Goal: Information Seeking & Learning: Learn about a topic

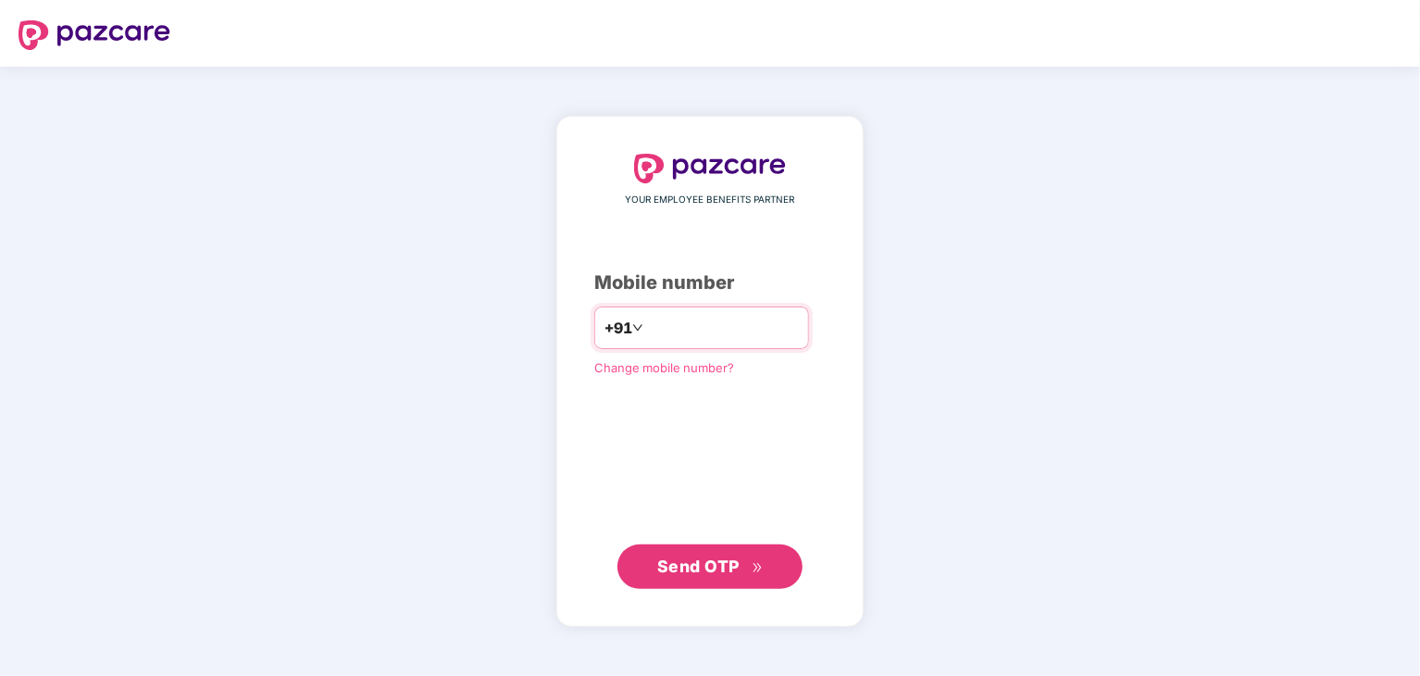
type input "**********"
click at [692, 575] on span "Send OTP" at bounding box center [710, 566] width 106 height 26
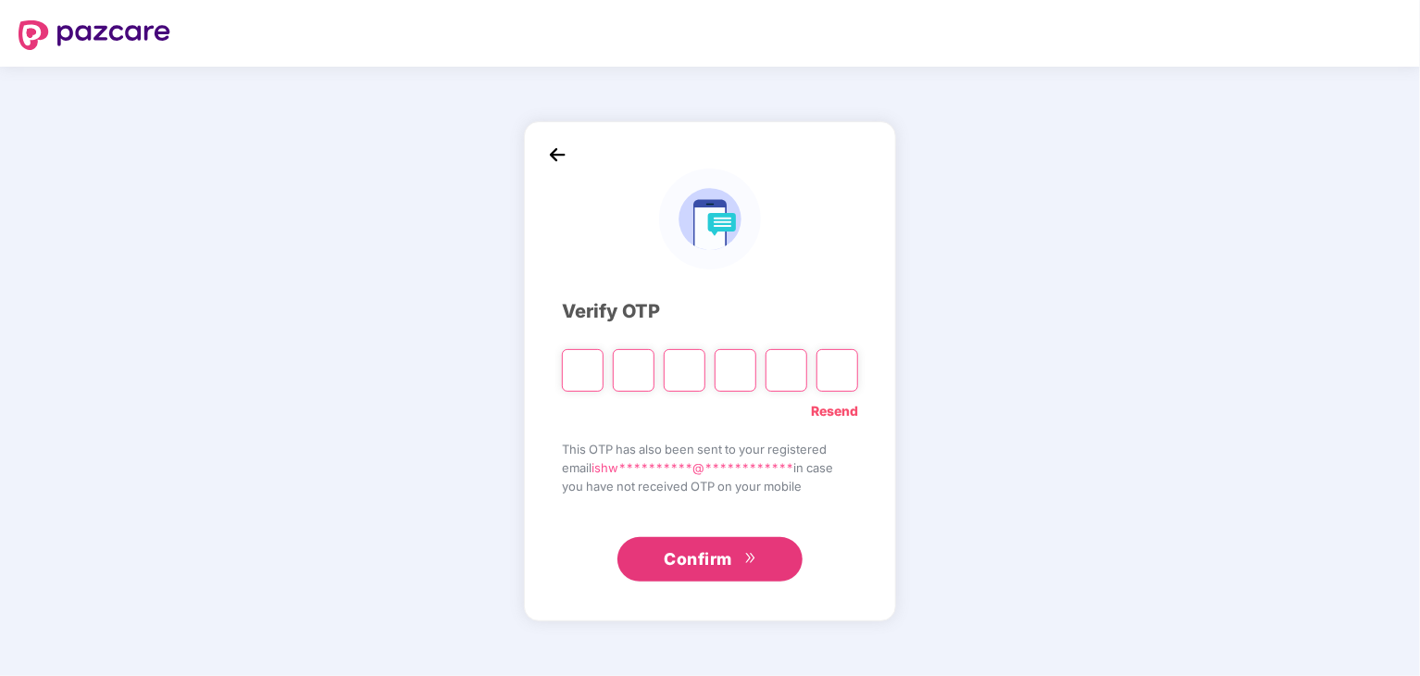
type input "*"
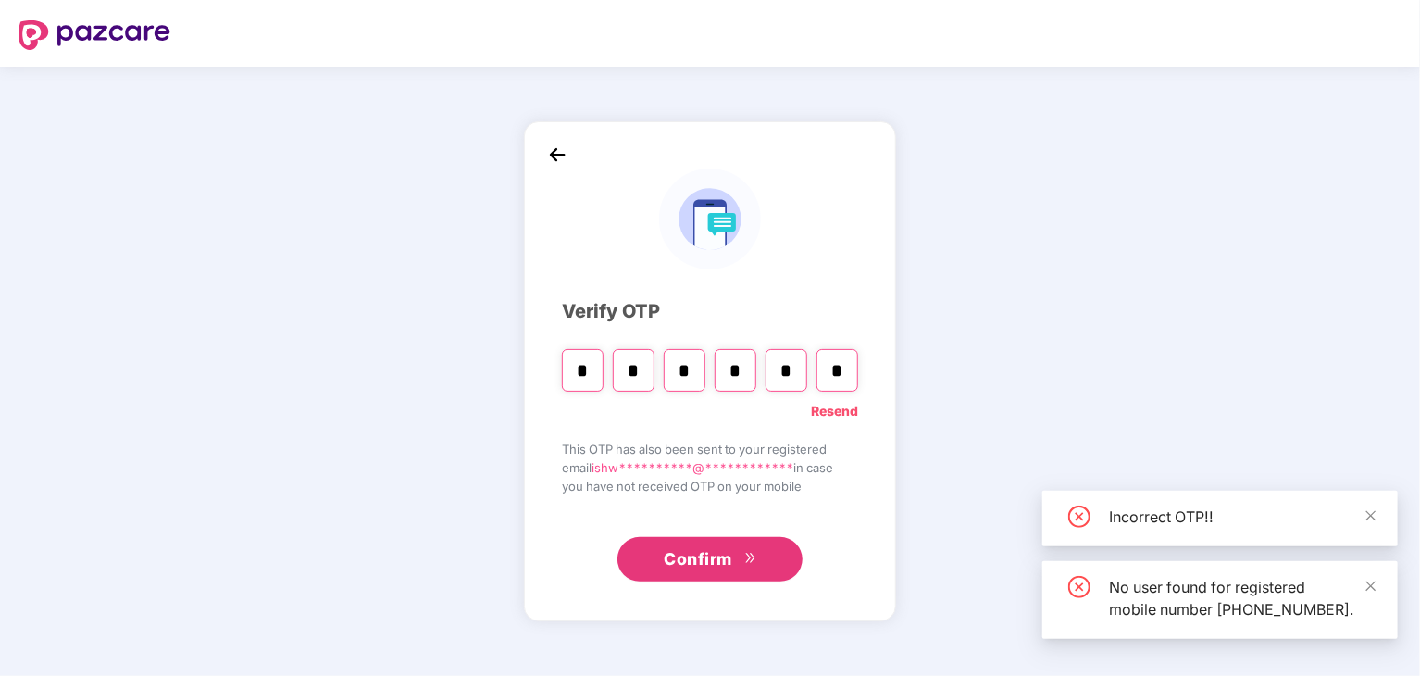
type input "*"
click at [711, 559] on span "Confirm" at bounding box center [698, 559] width 68 height 26
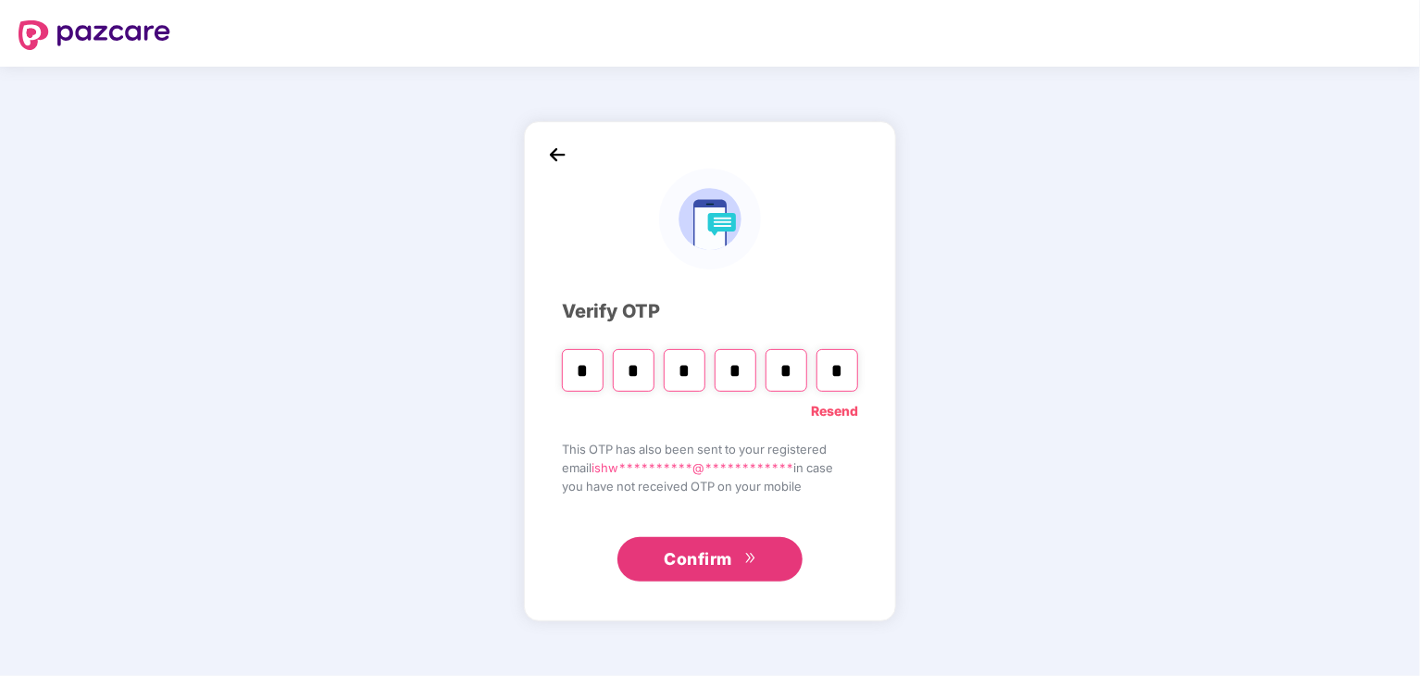
click at [729, 557] on span "Confirm" at bounding box center [698, 559] width 68 height 26
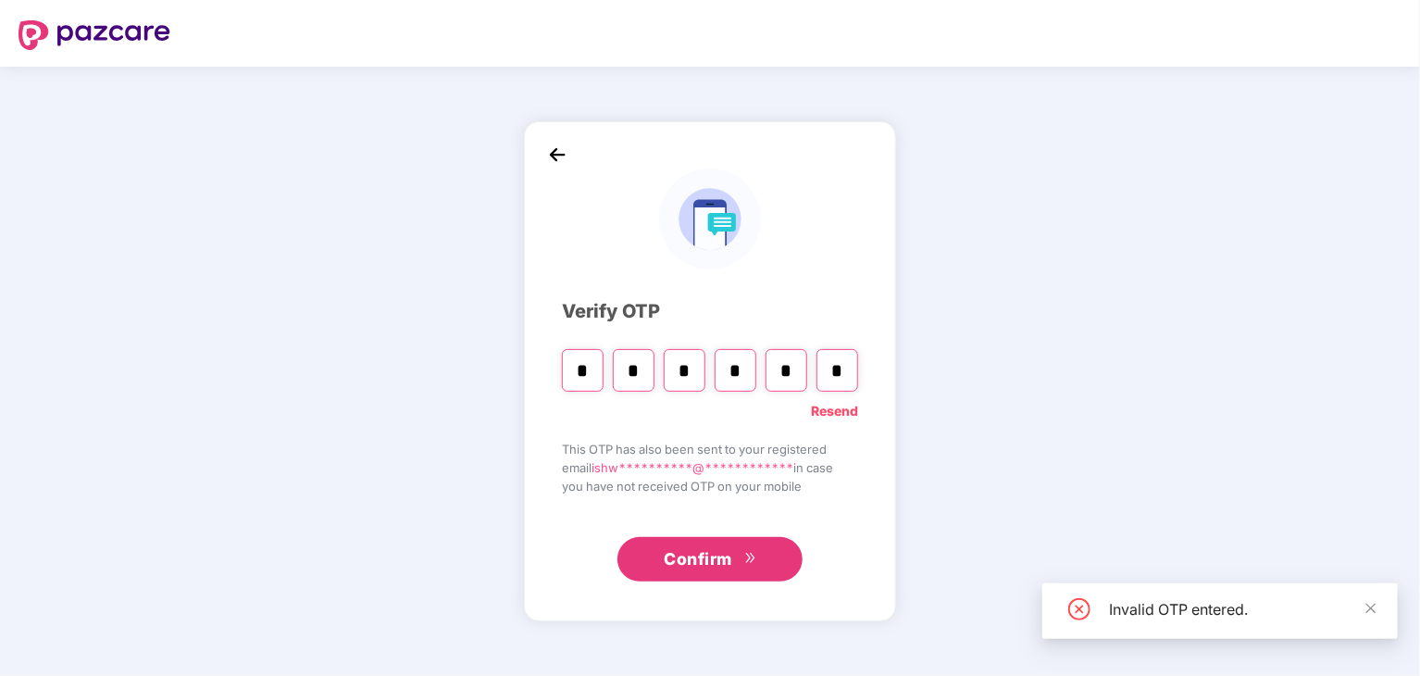
click at [729, 557] on span "Confirm" at bounding box center [698, 559] width 68 height 26
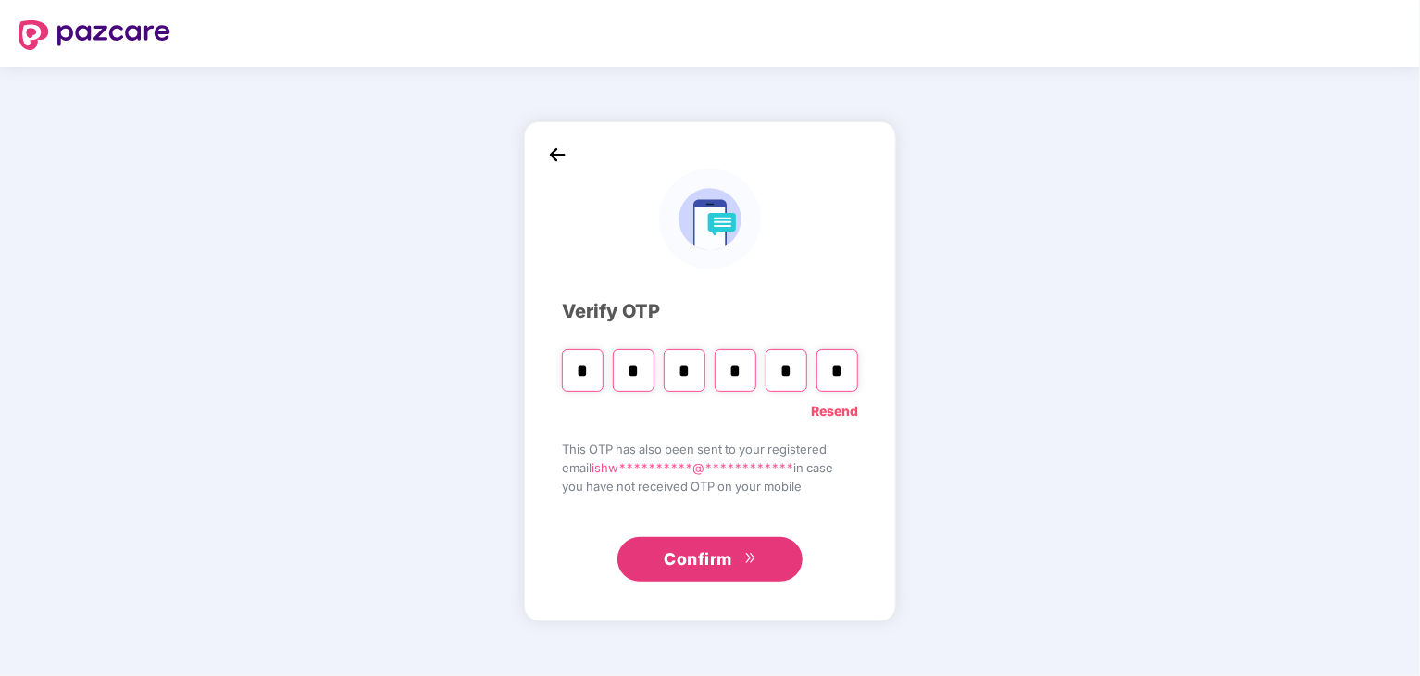
click at [792, 377] on input "*" at bounding box center [786, 370] width 42 height 43
type input "*"
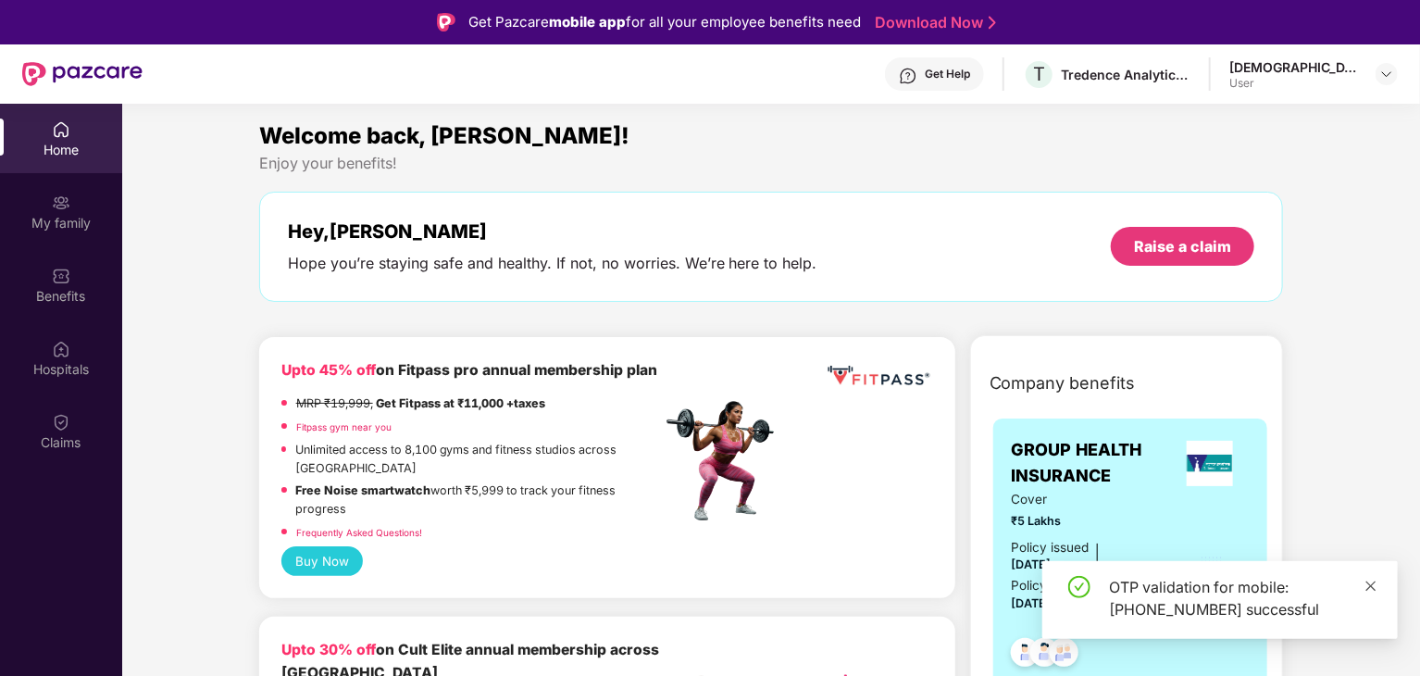
click at [1372, 586] on icon "close" at bounding box center [1371, 585] width 10 height 10
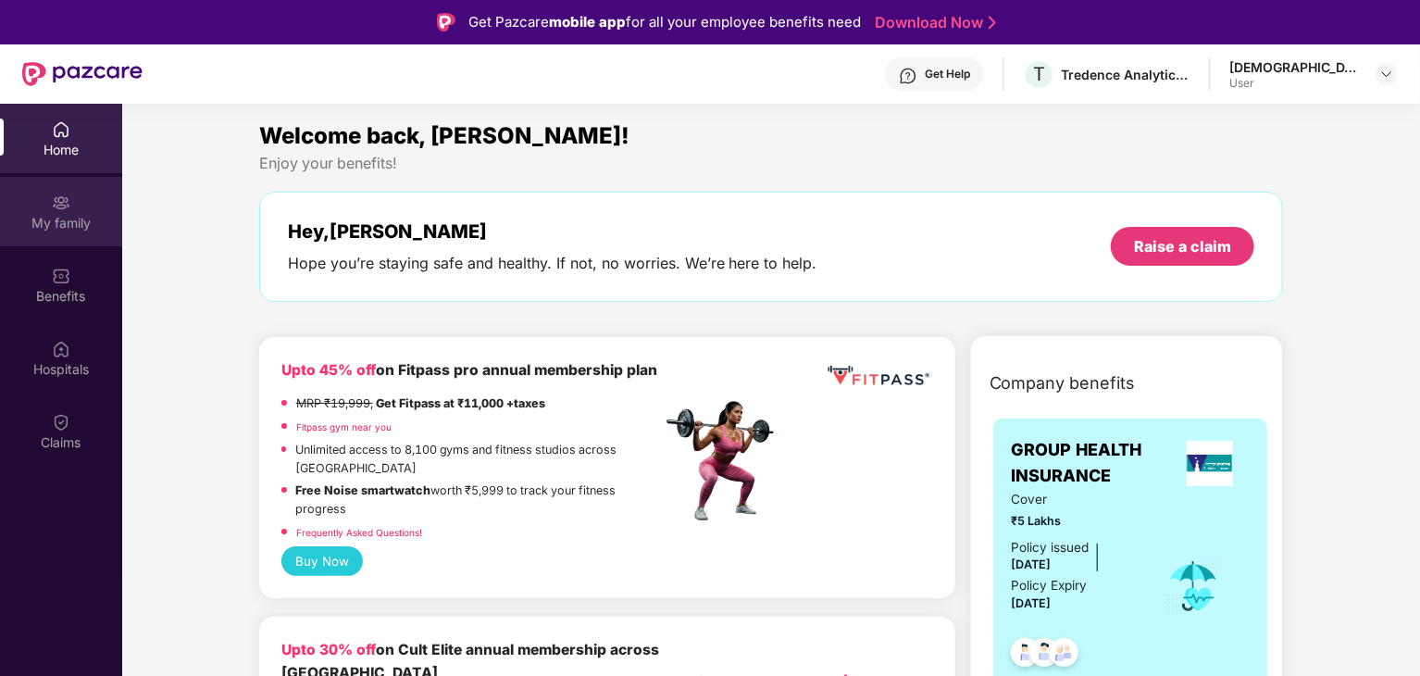
click at [66, 241] on div "My family" at bounding box center [61, 211] width 122 height 69
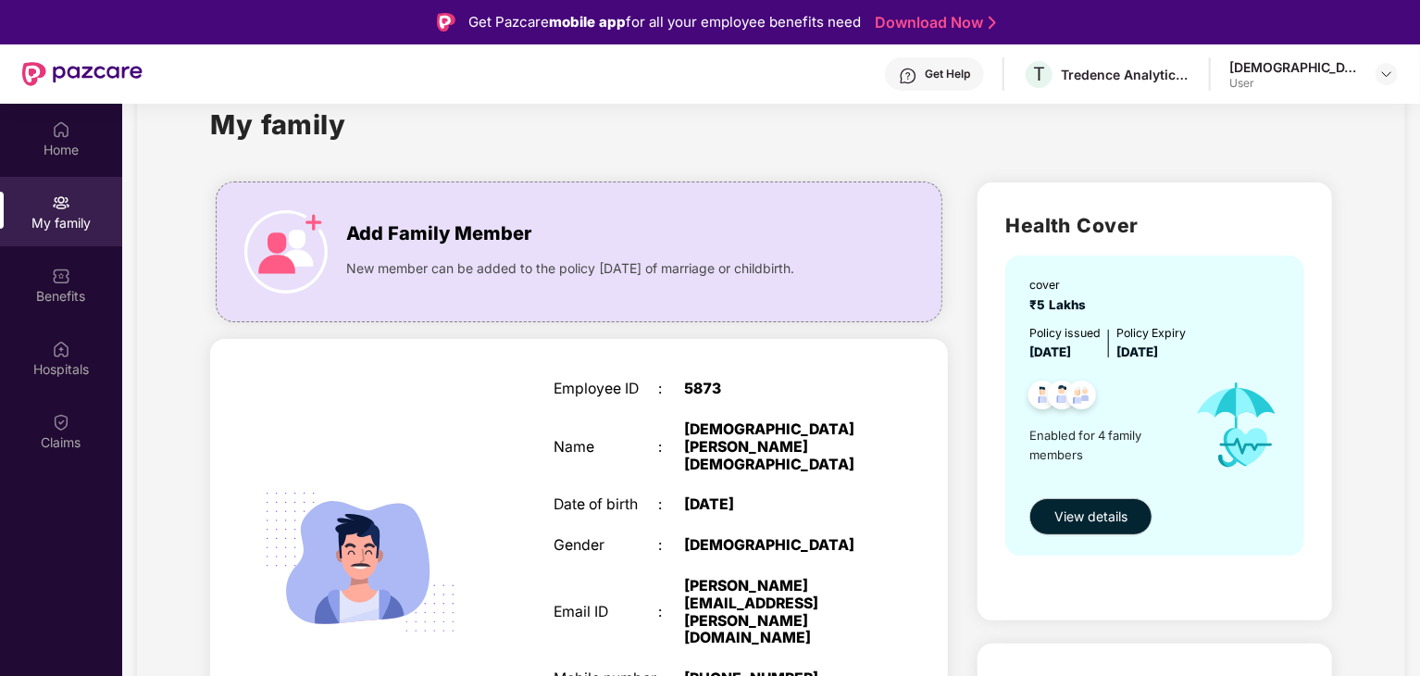
scroll to position [31, 0]
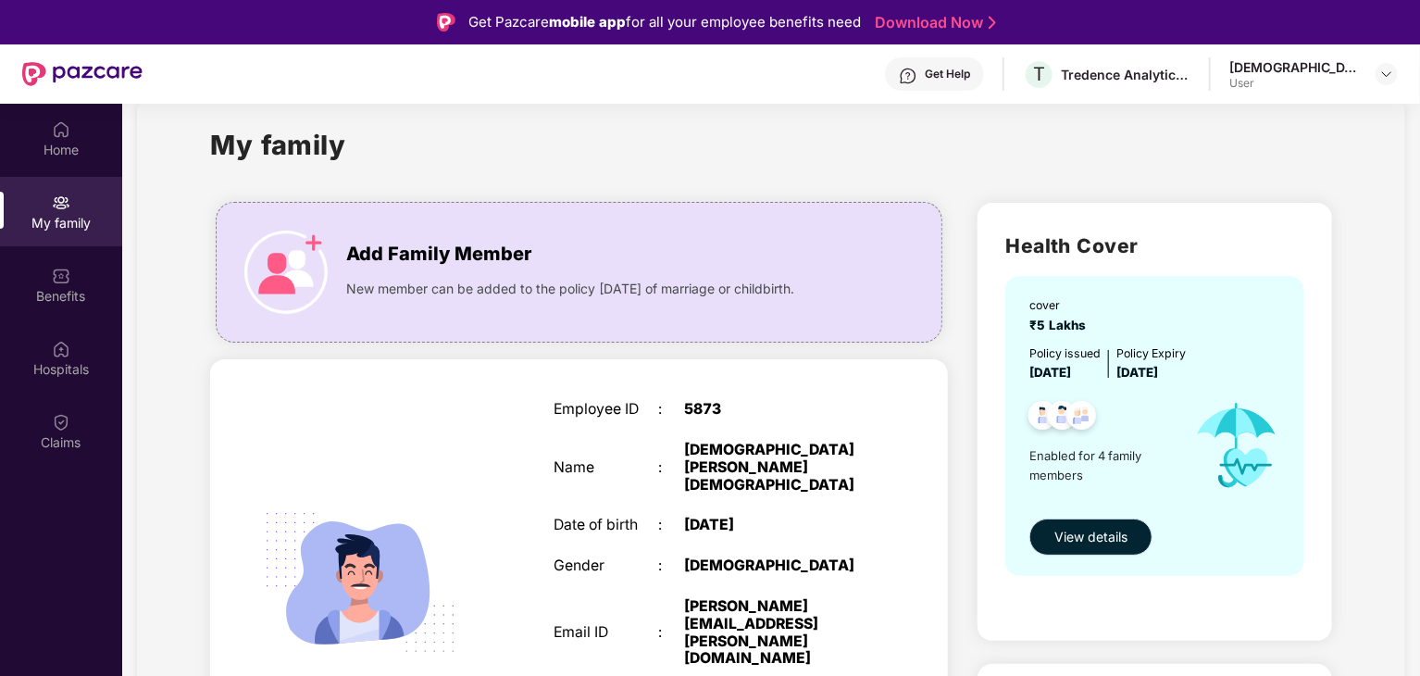
click at [1118, 534] on span "View details" at bounding box center [1090, 537] width 73 height 20
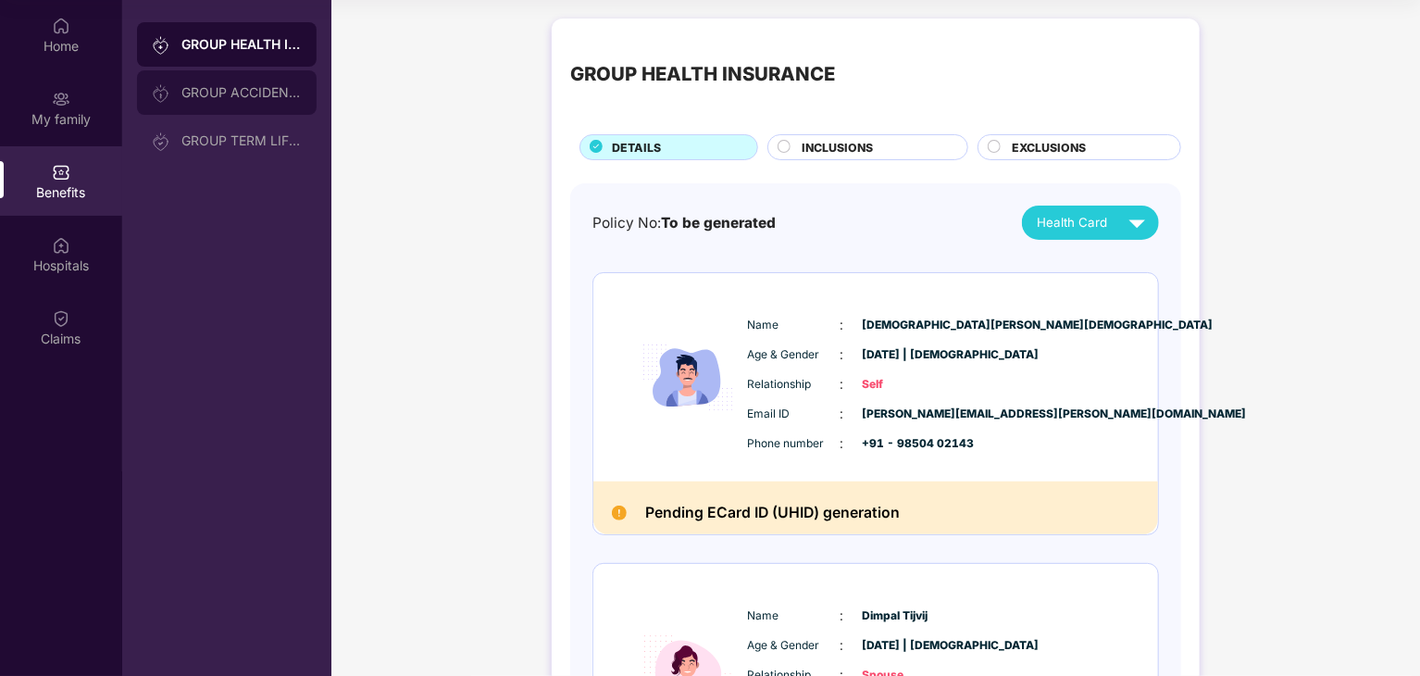
click at [251, 97] on div "GROUP ACCIDENTAL INSURANCE" at bounding box center [241, 92] width 120 height 15
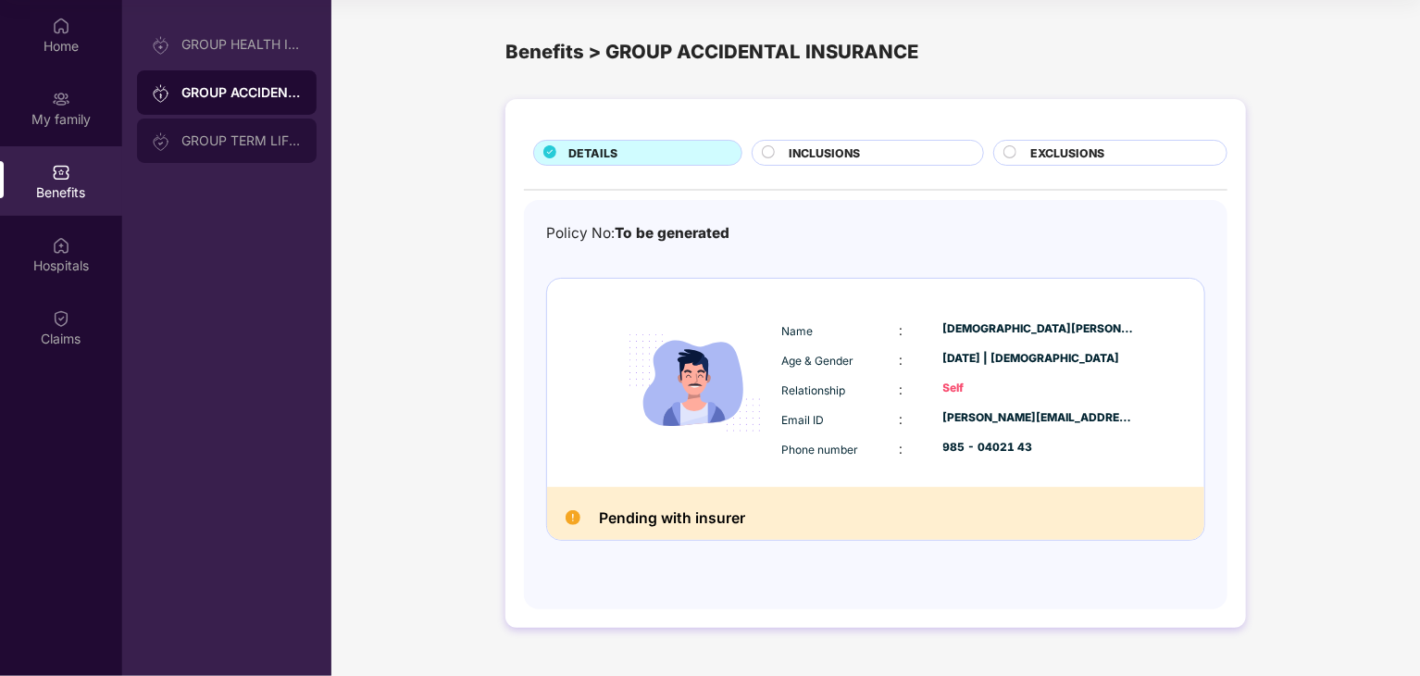
click at [243, 136] on div "GROUP TERM LIFE INSURANCE" at bounding box center [241, 140] width 120 height 15
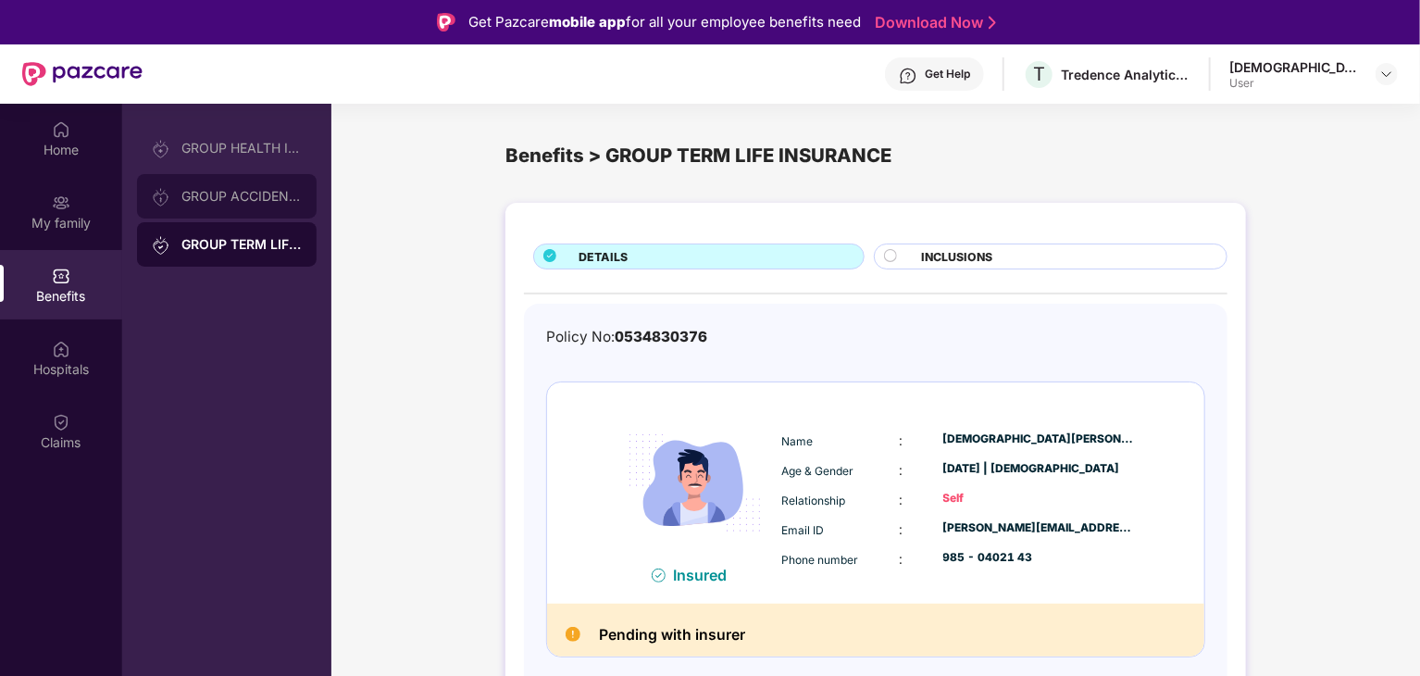
click at [267, 199] on div "GROUP ACCIDENTAL INSURANCE" at bounding box center [241, 196] width 120 height 15
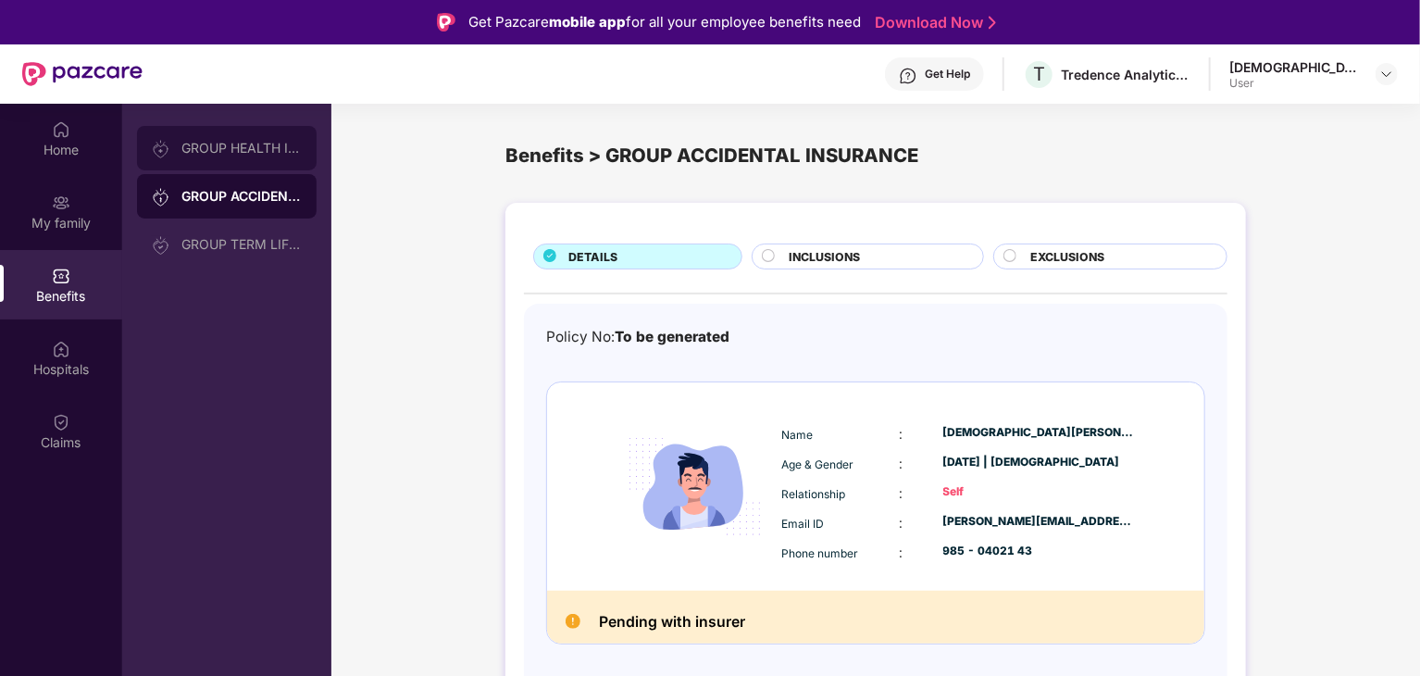
click at [259, 158] on div "GROUP HEALTH INSURANCE" at bounding box center [227, 148] width 180 height 44
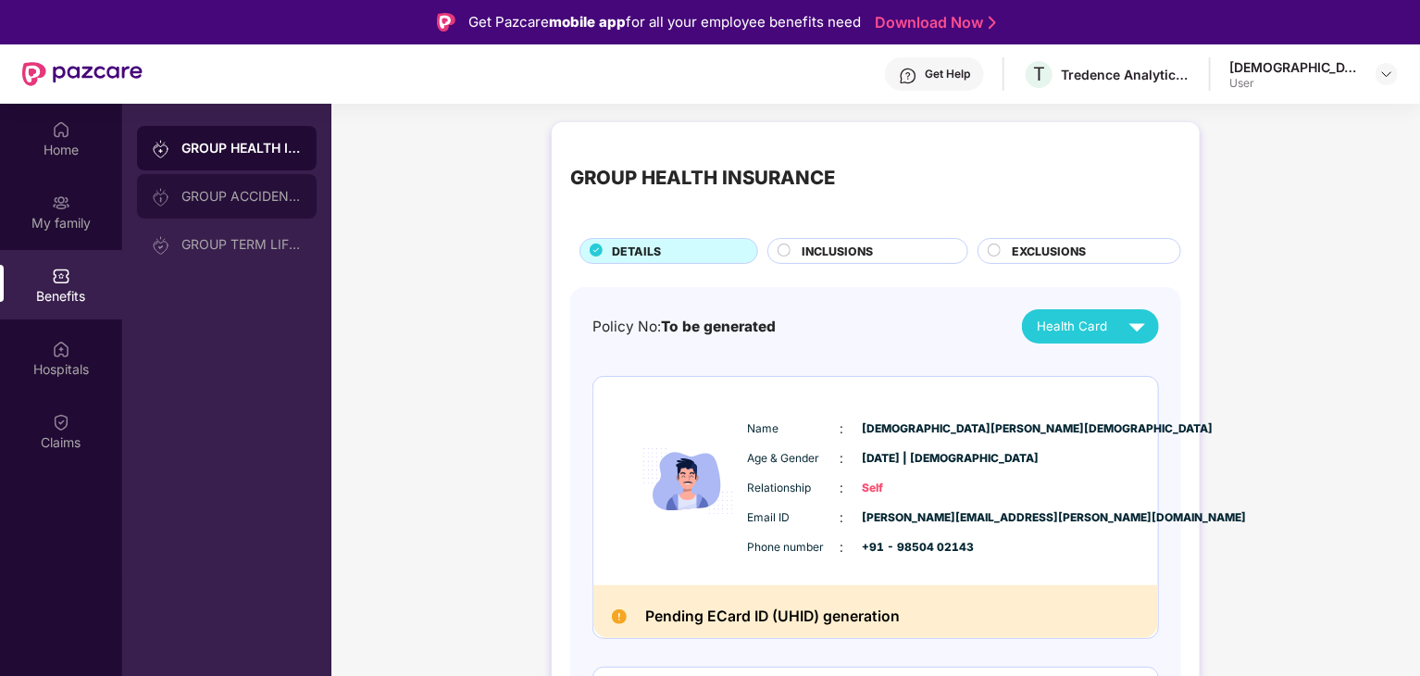
click at [241, 197] on div "GROUP ACCIDENTAL INSURANCE" at bounding box center [241, 196] width 120 height 15
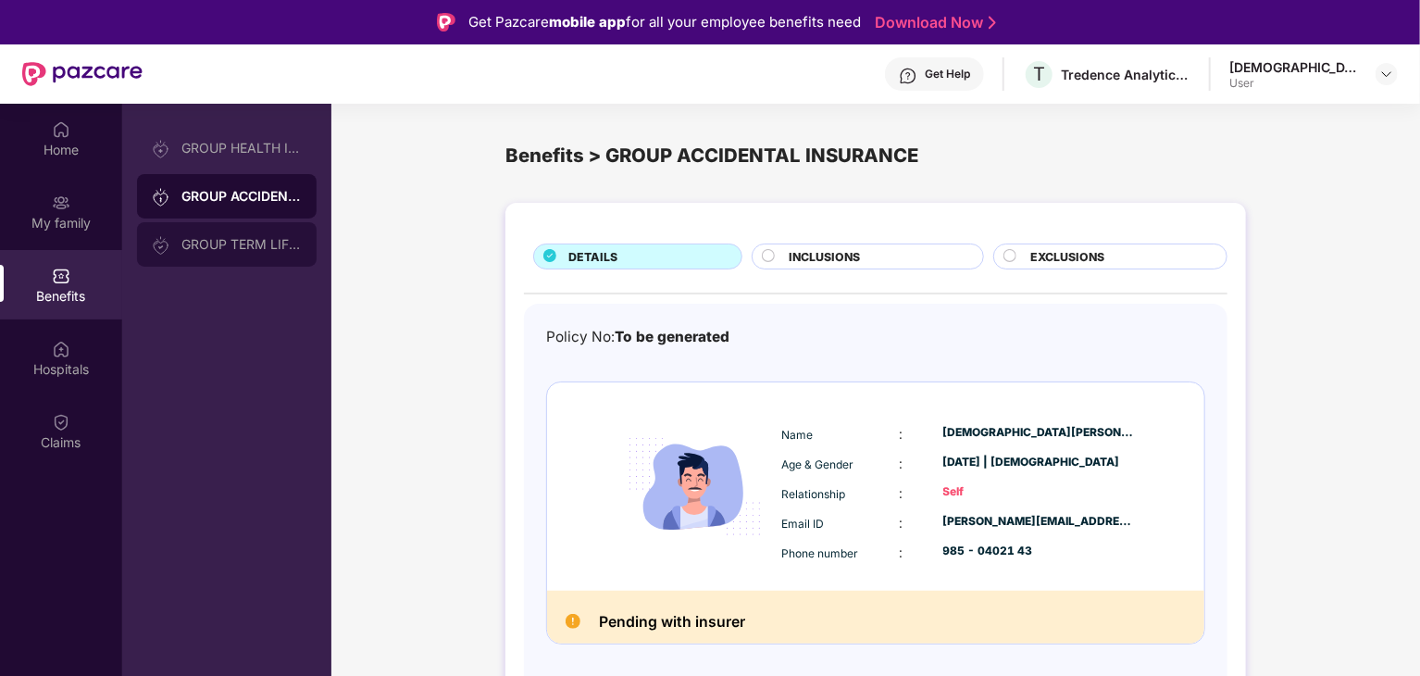
click at [255, 249] on div "GROUP TERM LIFE INSURANCE" at bounding box center [241, 244] width 120 height 15
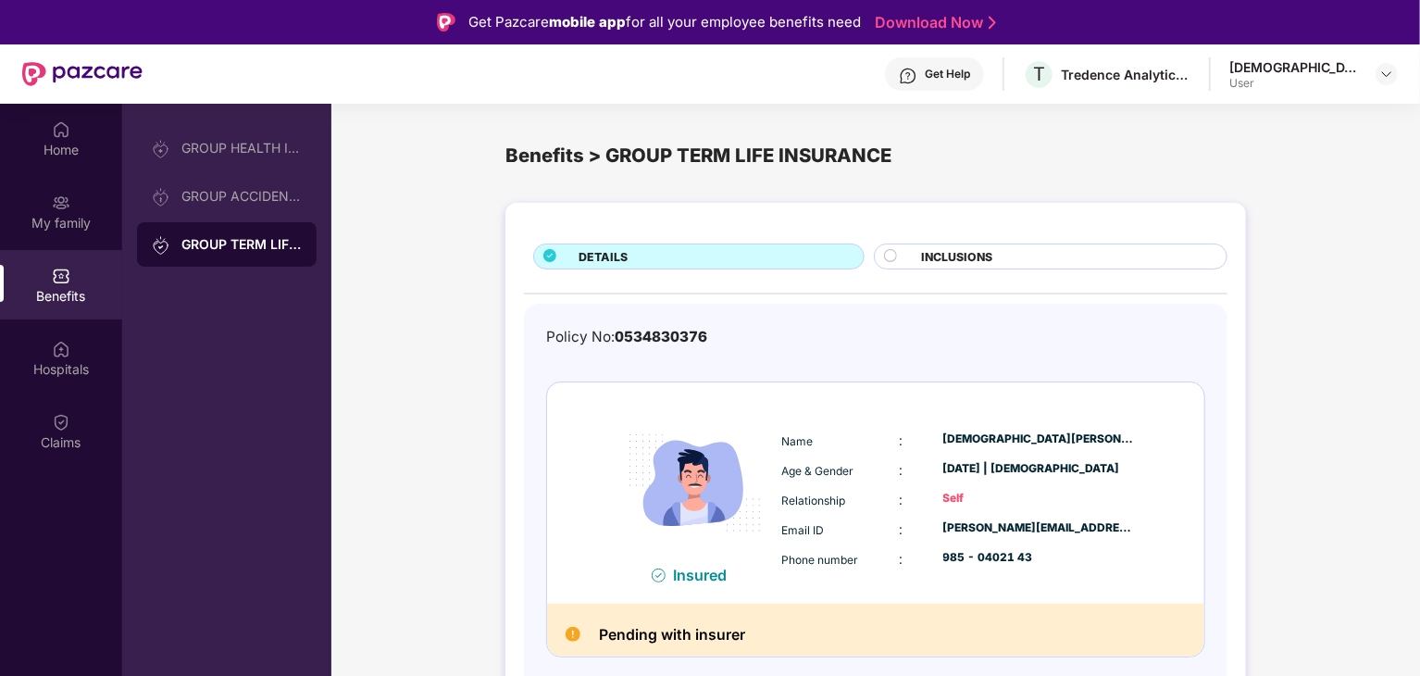
scroll to position [104, 0]
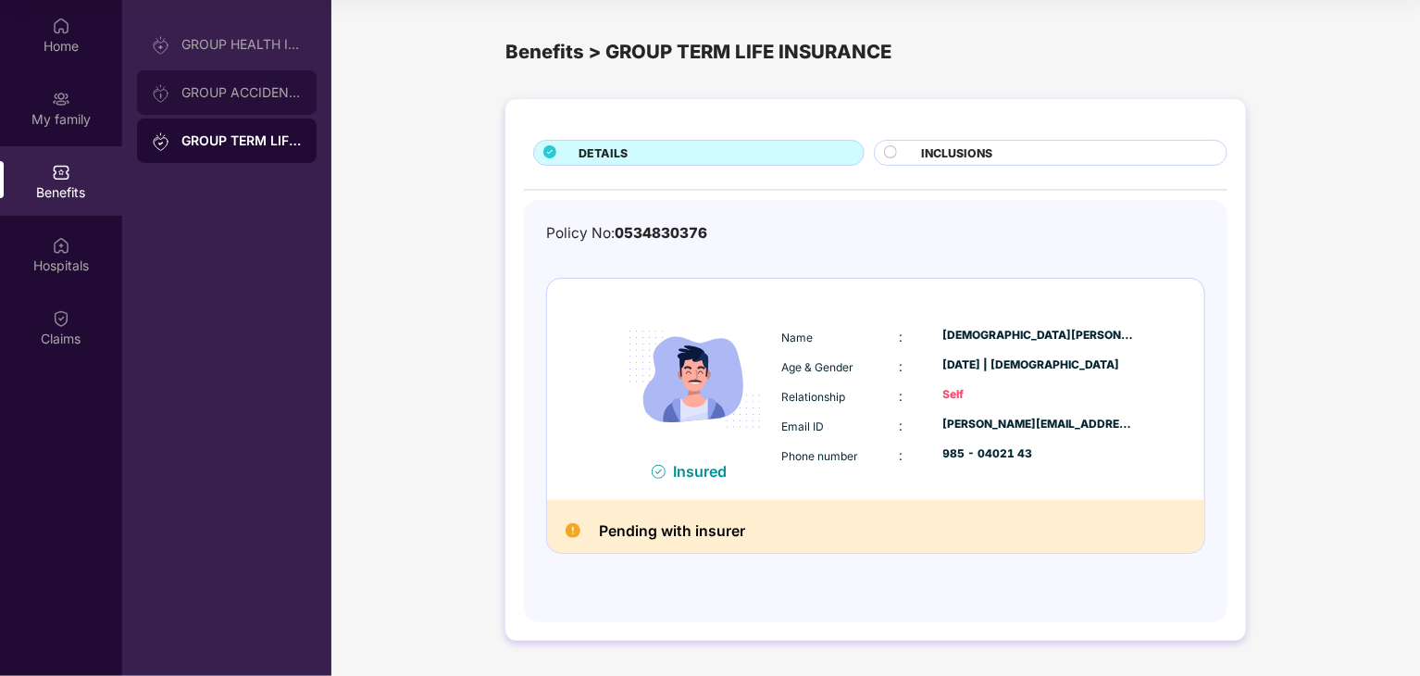
click at [263, 93] on div "GROUP ACCIDENTAL INSURANCE" at bounding box center [241, 92] width 120 height 15
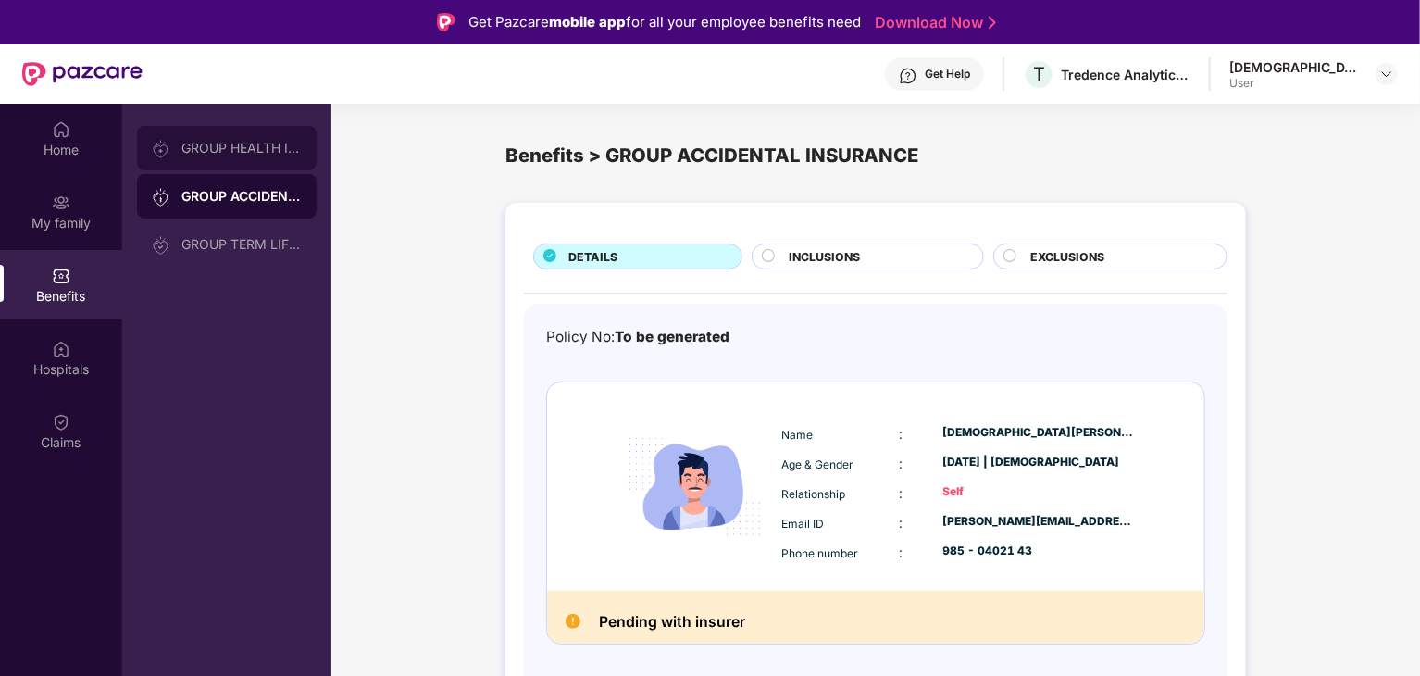
click at [261, 153] on div "GROUP HEALTH INSURANCE" at bounding box center [241, 148] width 120 height 15
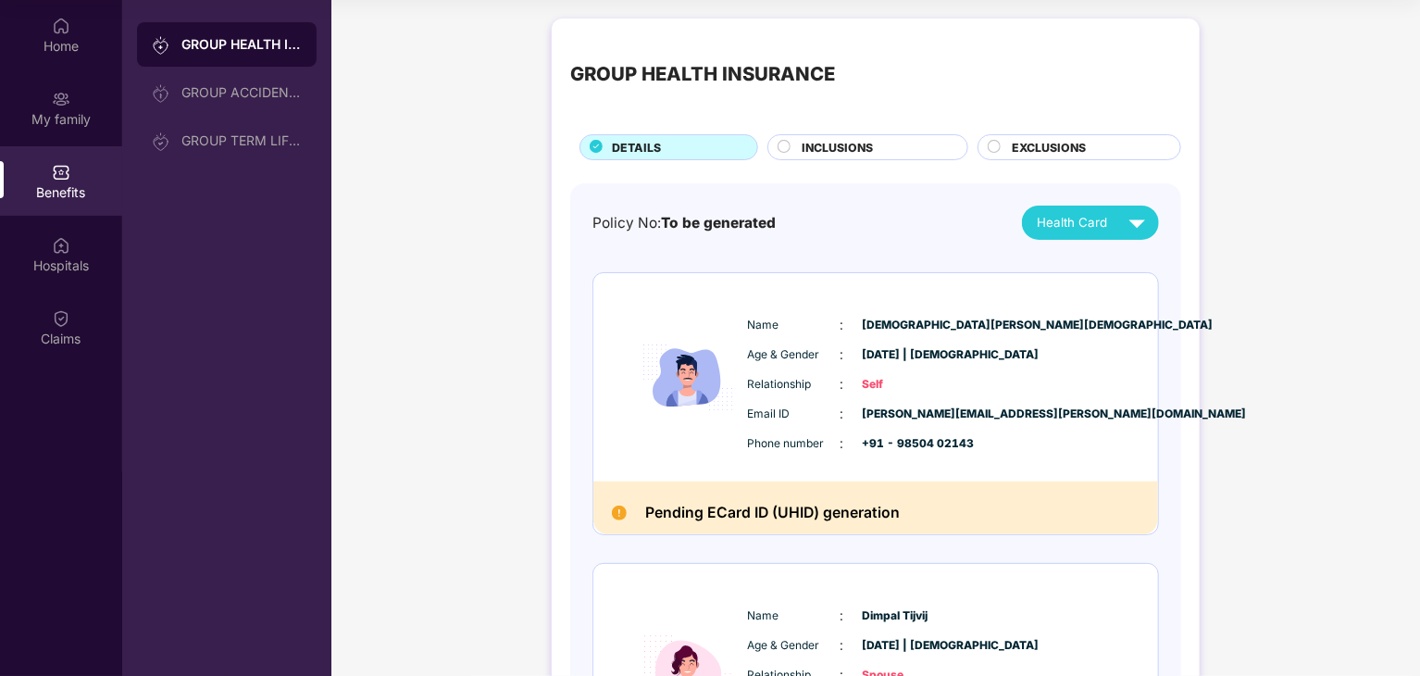
click at [785, 147] on circle at bounding box center [784, 147] width 12 height 12
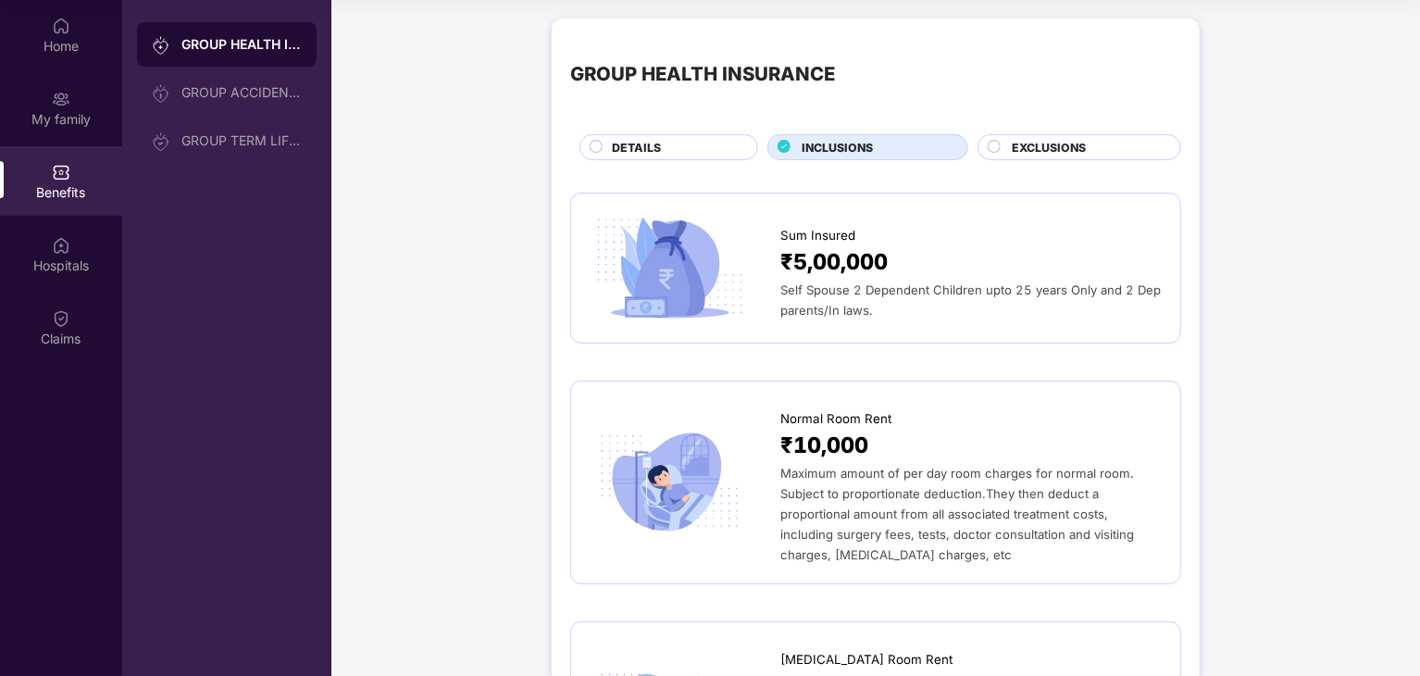
click at [991, 147] on circle at bounding box center [995, 147] width 12 height 12
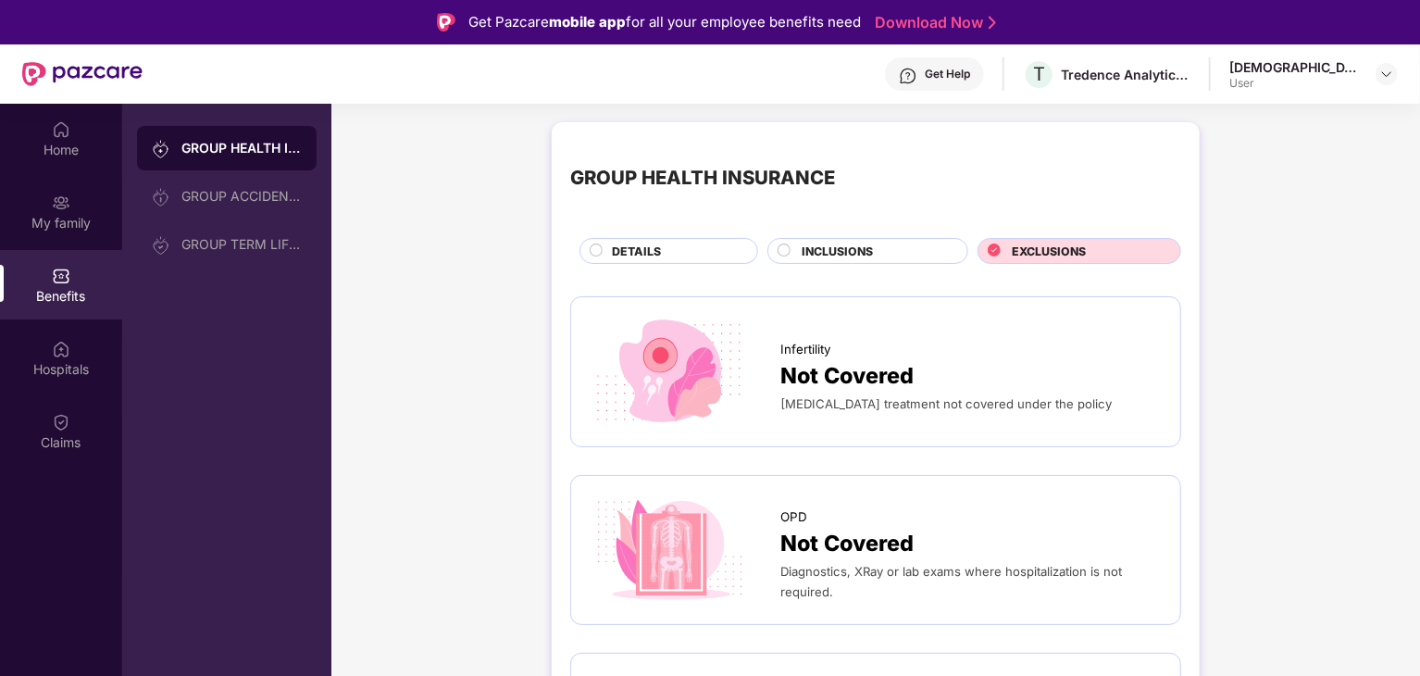
click at [655, 246] on span "DETAILS" at bounding box center [636, 252] width 49 height 18
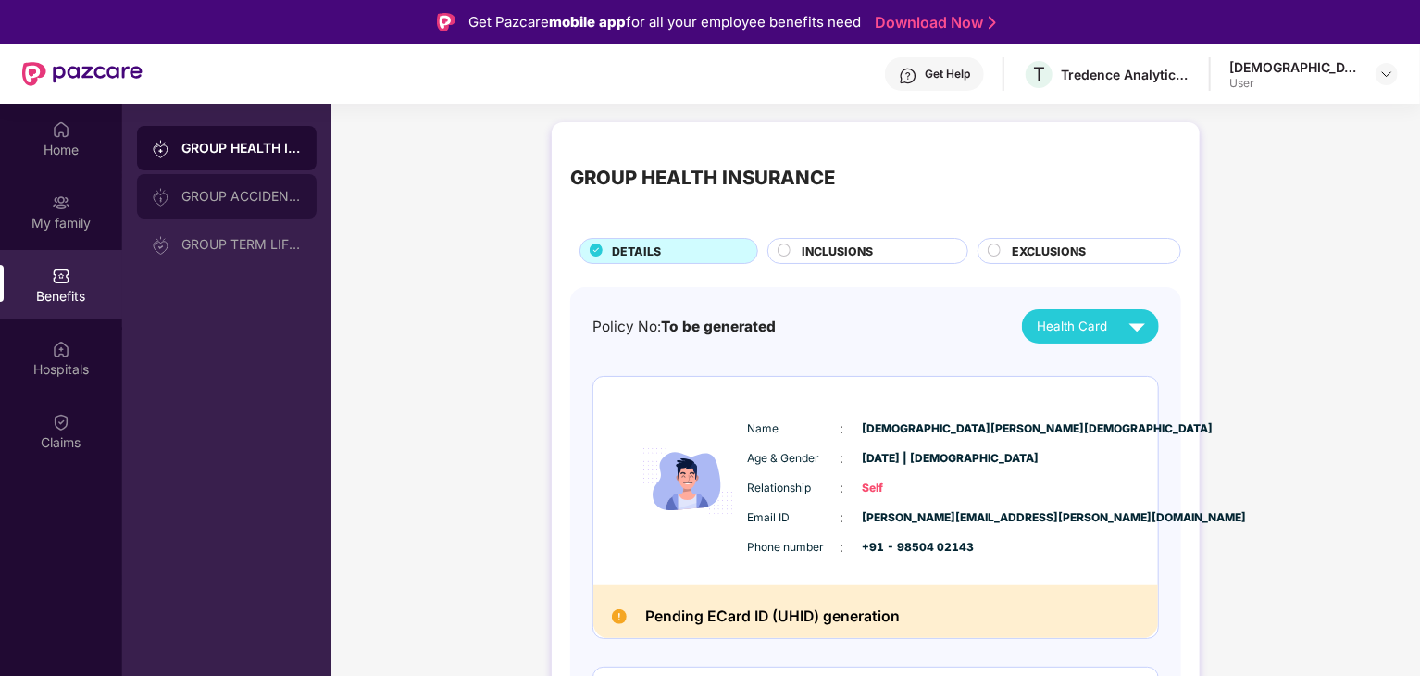
click at [253, 204] on div "GROUP ACCIDENTAL INSURANCE" at bounding box center [227, 196] width 180 height 44
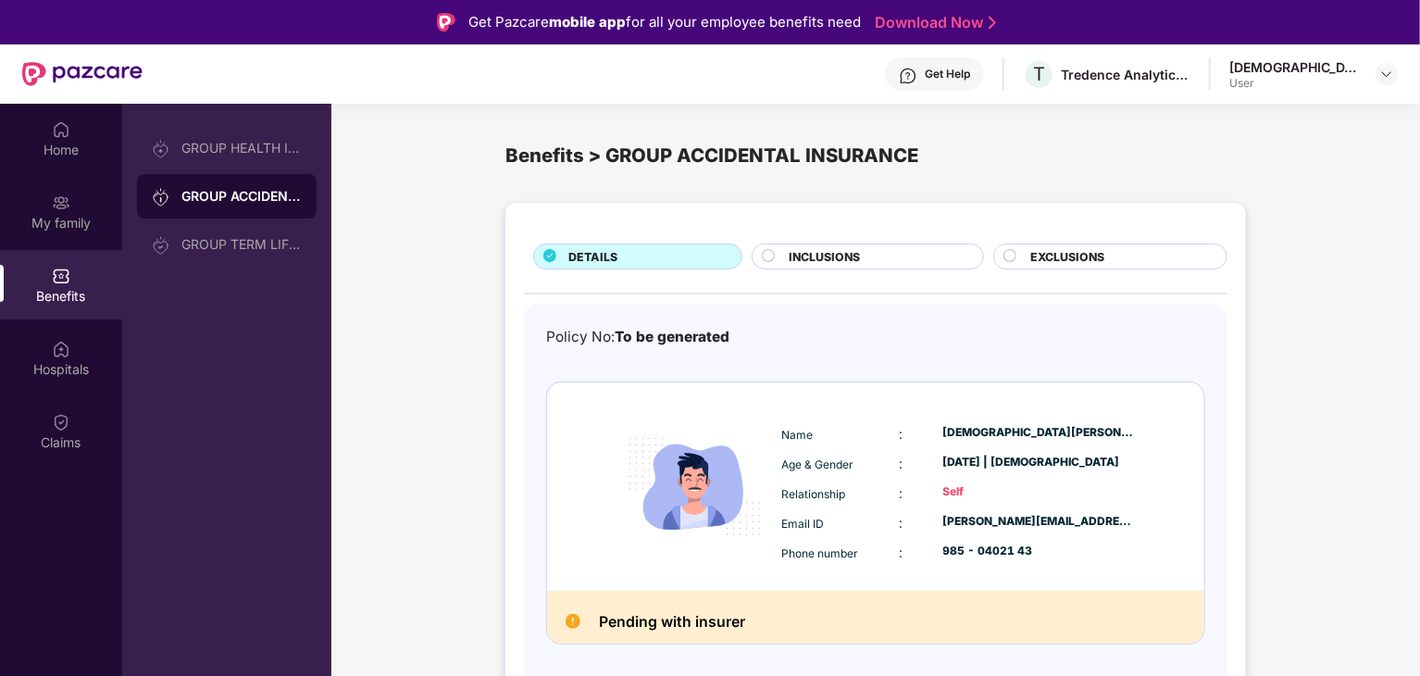
scroll to position [104, 0]
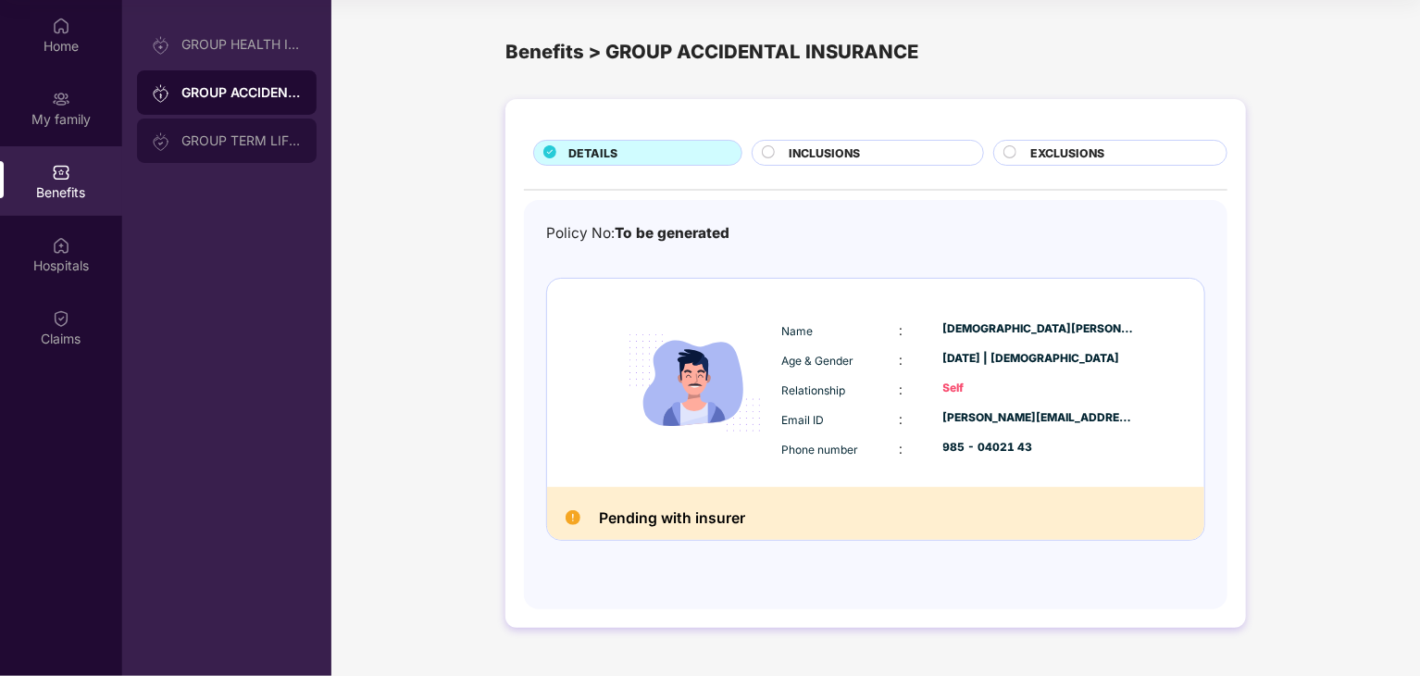
click at [241, 157] on div "GROUP TERM LIFE INSURANCE" at bounding box center [227, 140] width 180 height 44
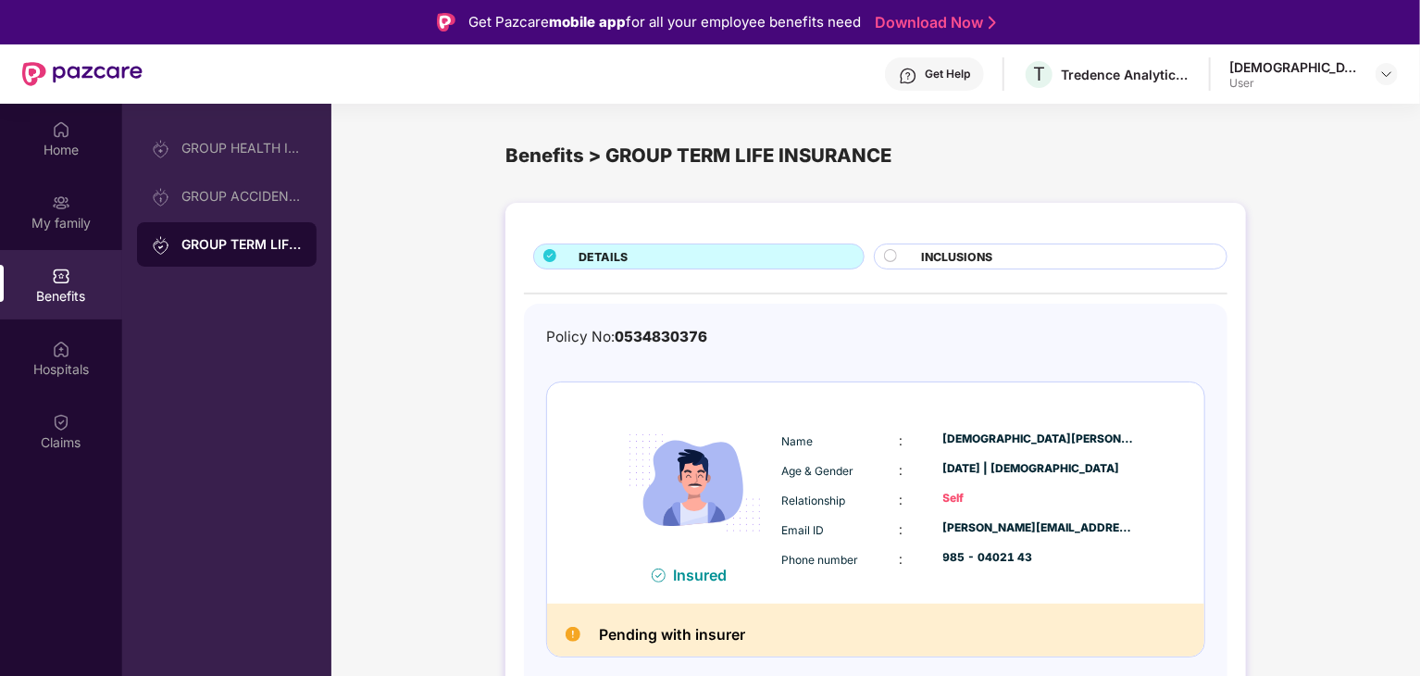
click at [896, 261] on icon at bounding box center [890, 255] width 13 height 13
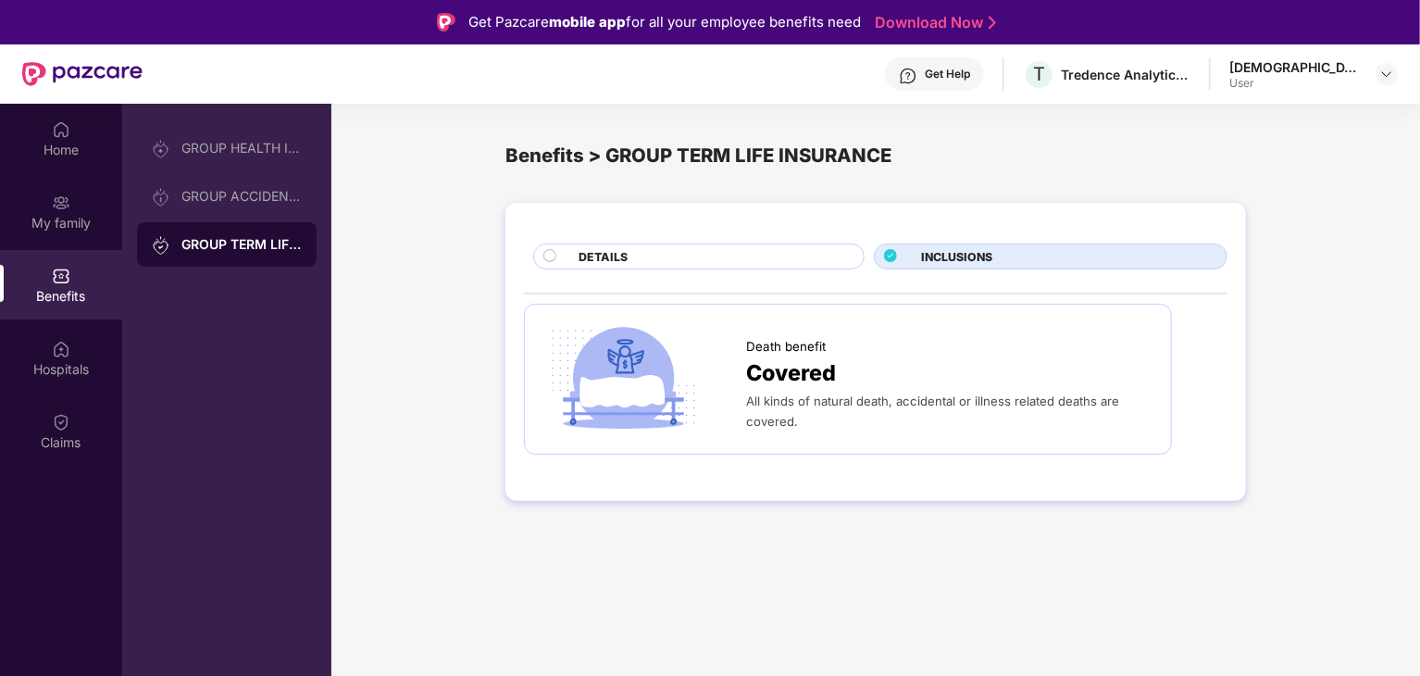
click at [678, 258] on div "DETAILS" at bounding box center [711, 258] width 285 height 20
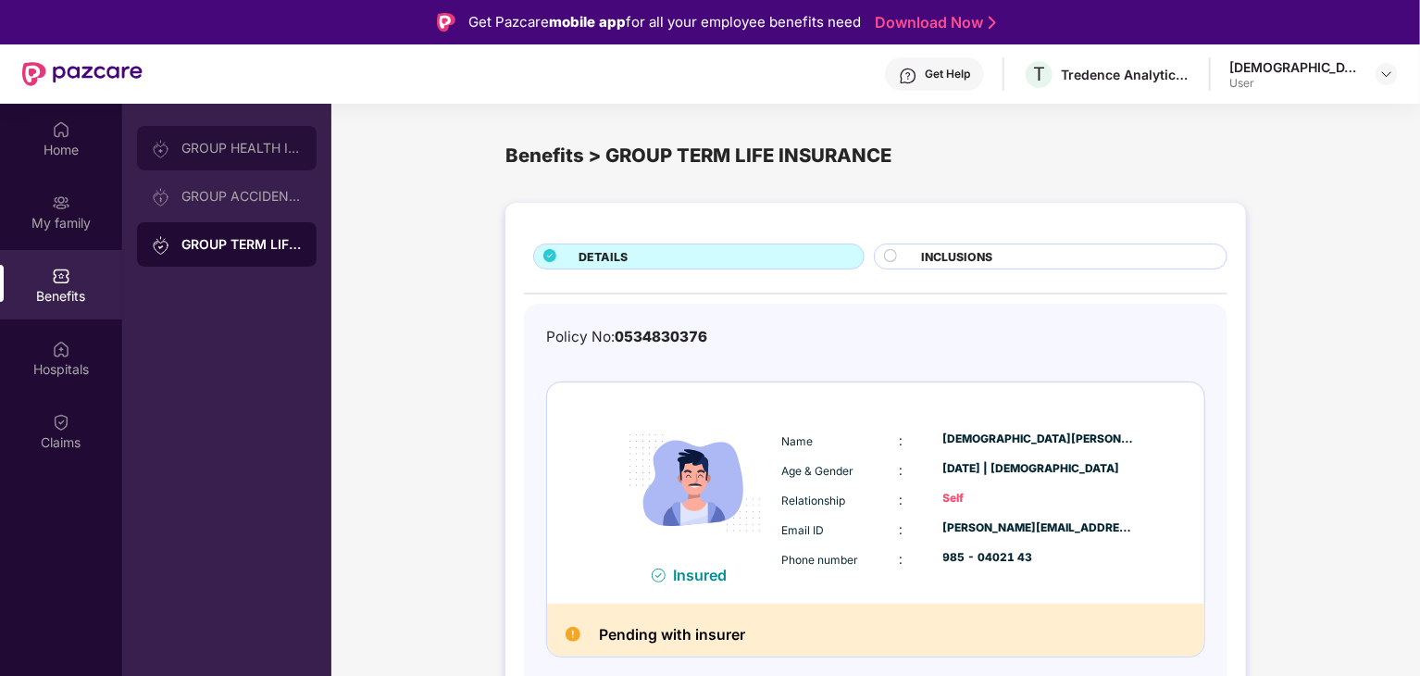
click at [247, 163] on div "GROUP HEALTH INSURANCE" at bounding box center [227, 148] width 180 height 44
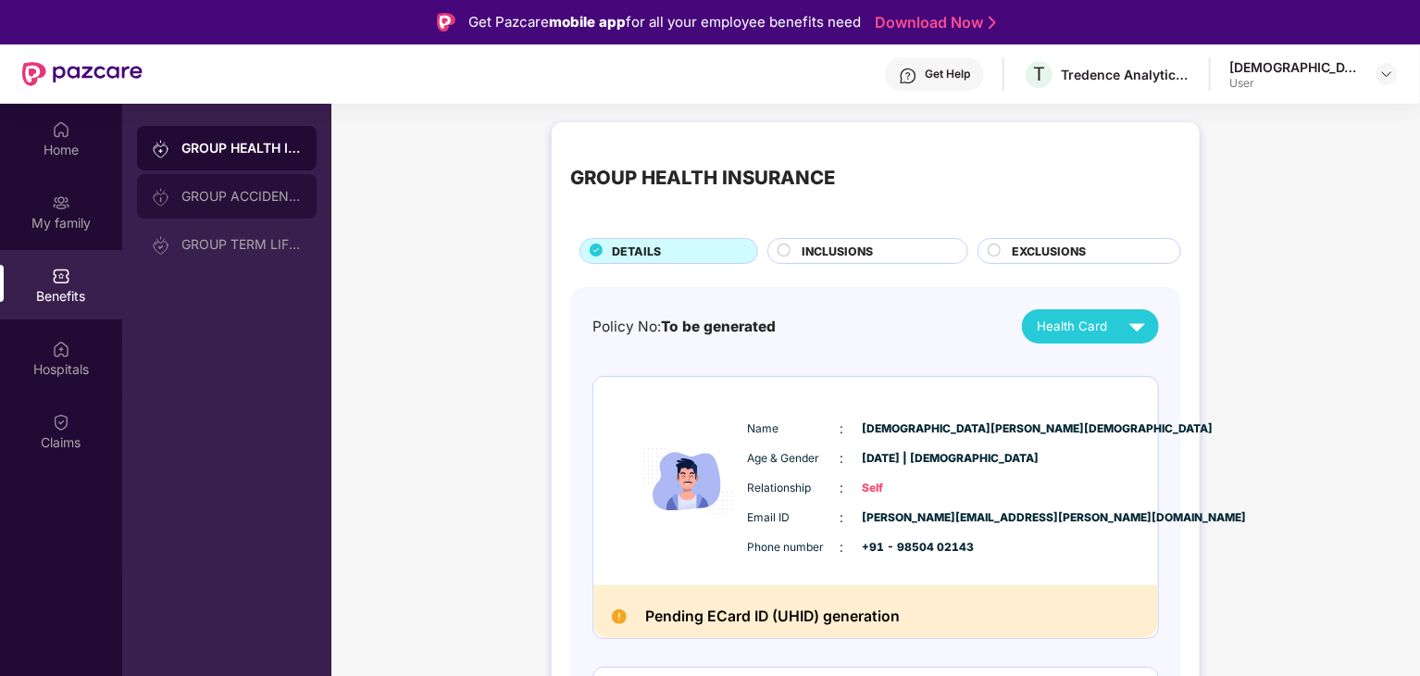
click at [245, 203] on div "GROUP ACCIDENTAL INSURANCE" at bounding box center [241, 196] width 120 height 15
